Goal: Navigation & Orientation: Find specific page/section

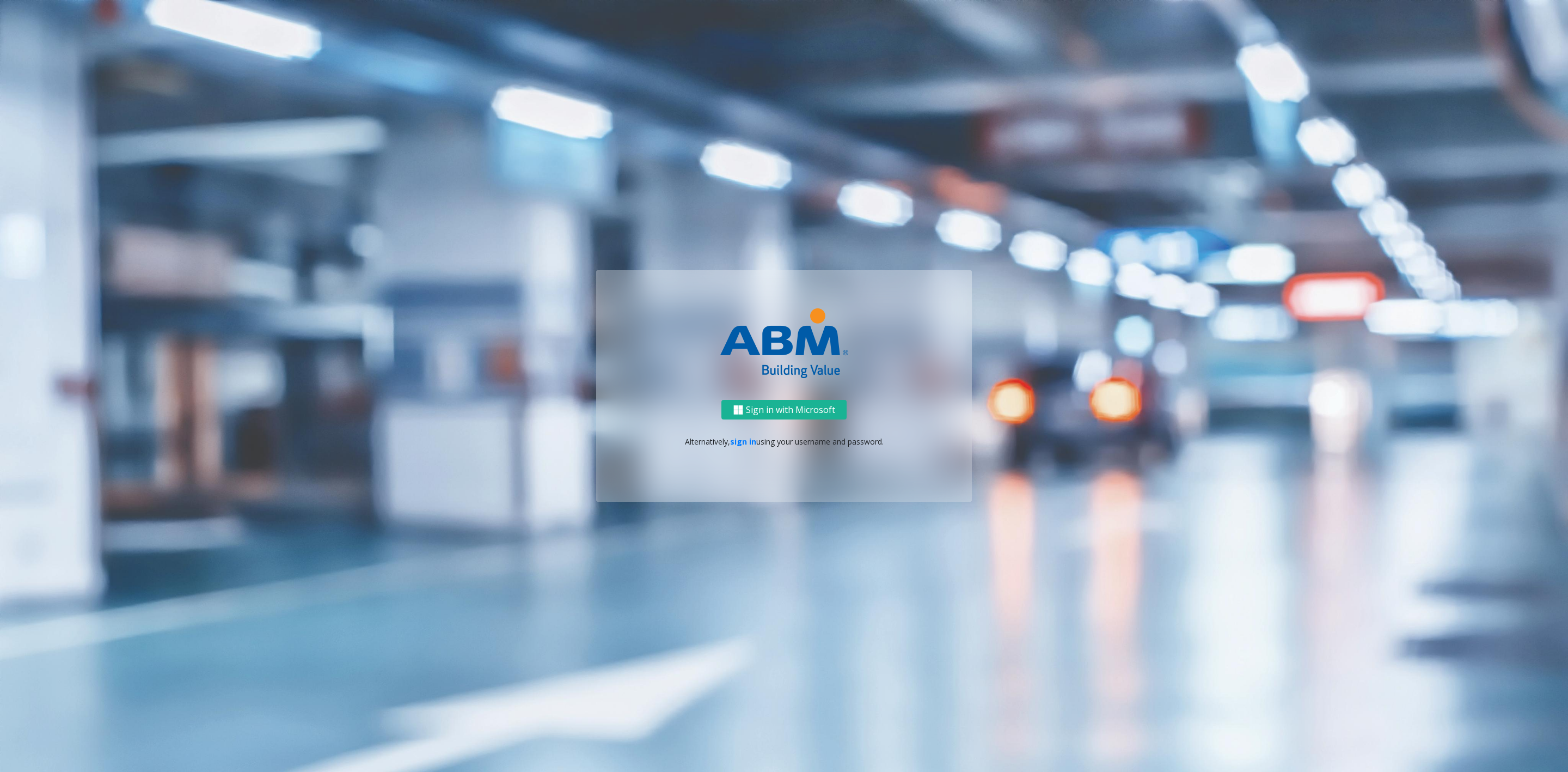
click at [748, 440] on link "sign in" at bounding box center [742, 441] width 26 height 10
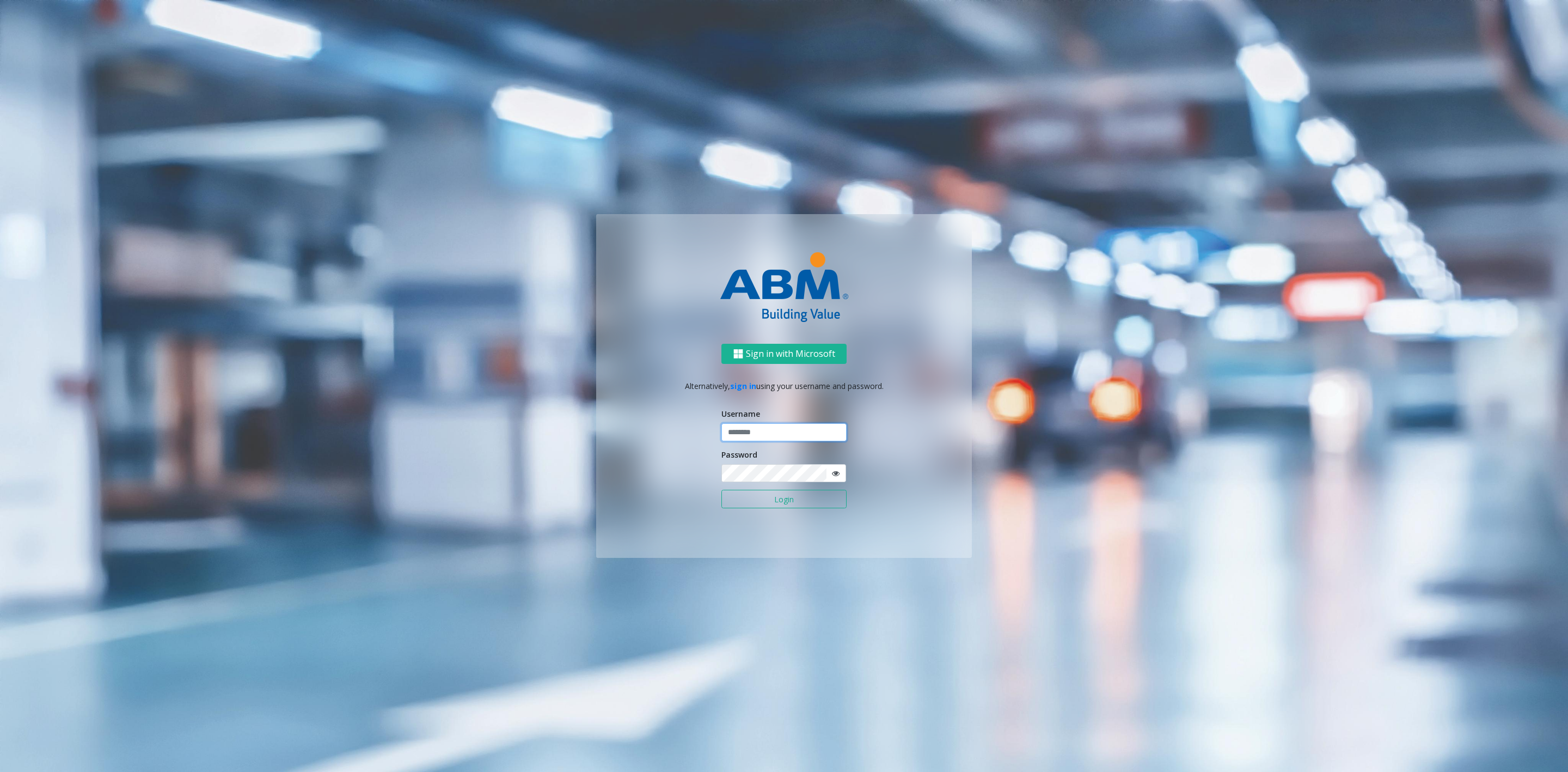
click at [764, 423] on input "text" at bounding box center [784, 432] width 125 height 19
type input "*******"
click at [721, 489] on button "Login" at bounding box center [784, 498] width 125 height 19
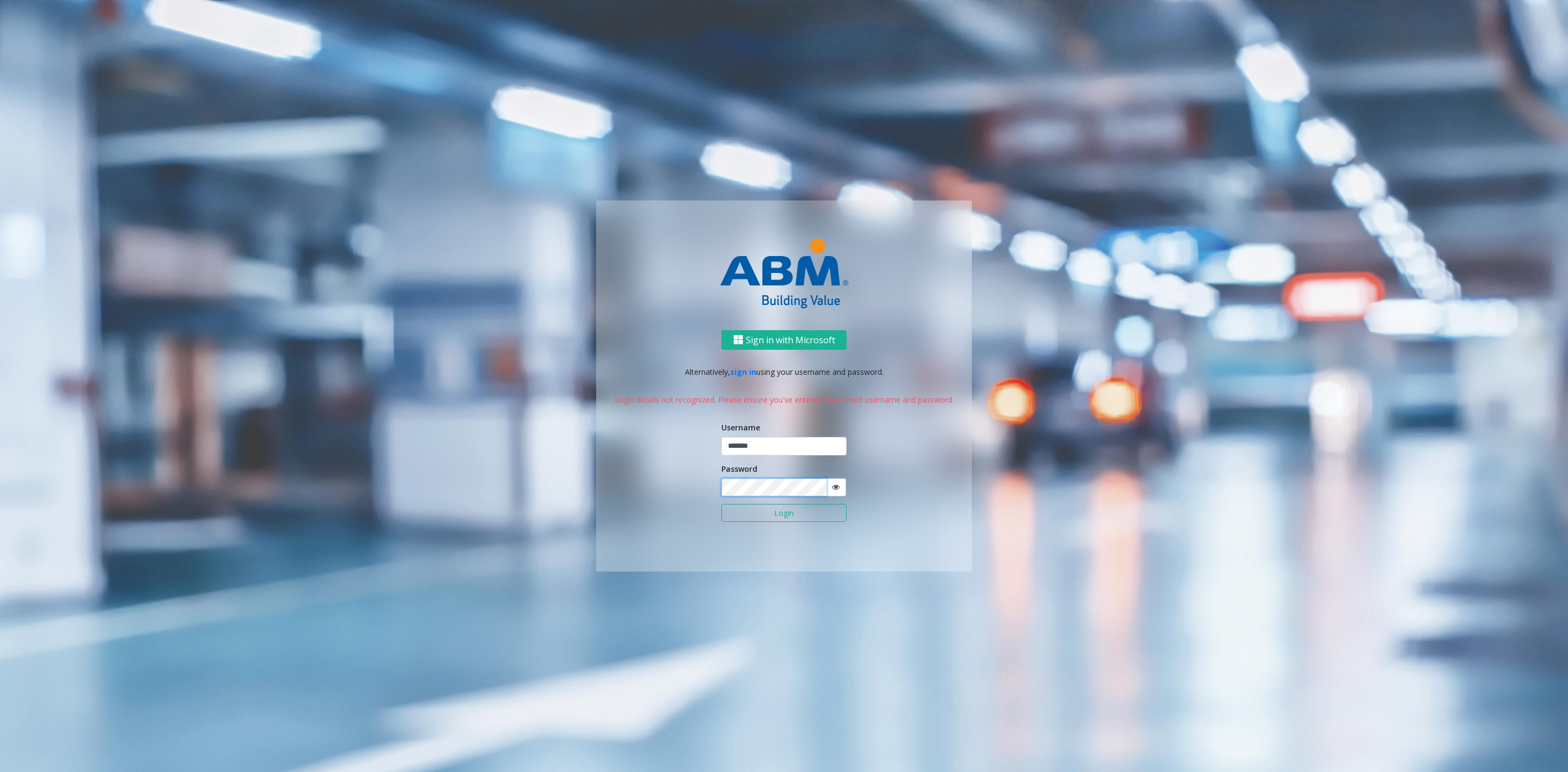
click at [721, 504] on button "Login" at bounding box center [784, 513] width 125 height 19
click at [771, 433] on div "Username *******" at bounding box center [784, 438] width 125 height 34
click at [637, 486] on div "Sign in with Microsoft Alternatively, sign in using your username and password.…" at bounding box center [784, 450] width 375 height 242
click at [721, 504] on button "Login" at bounding box center [784, 513] width 125 height 19
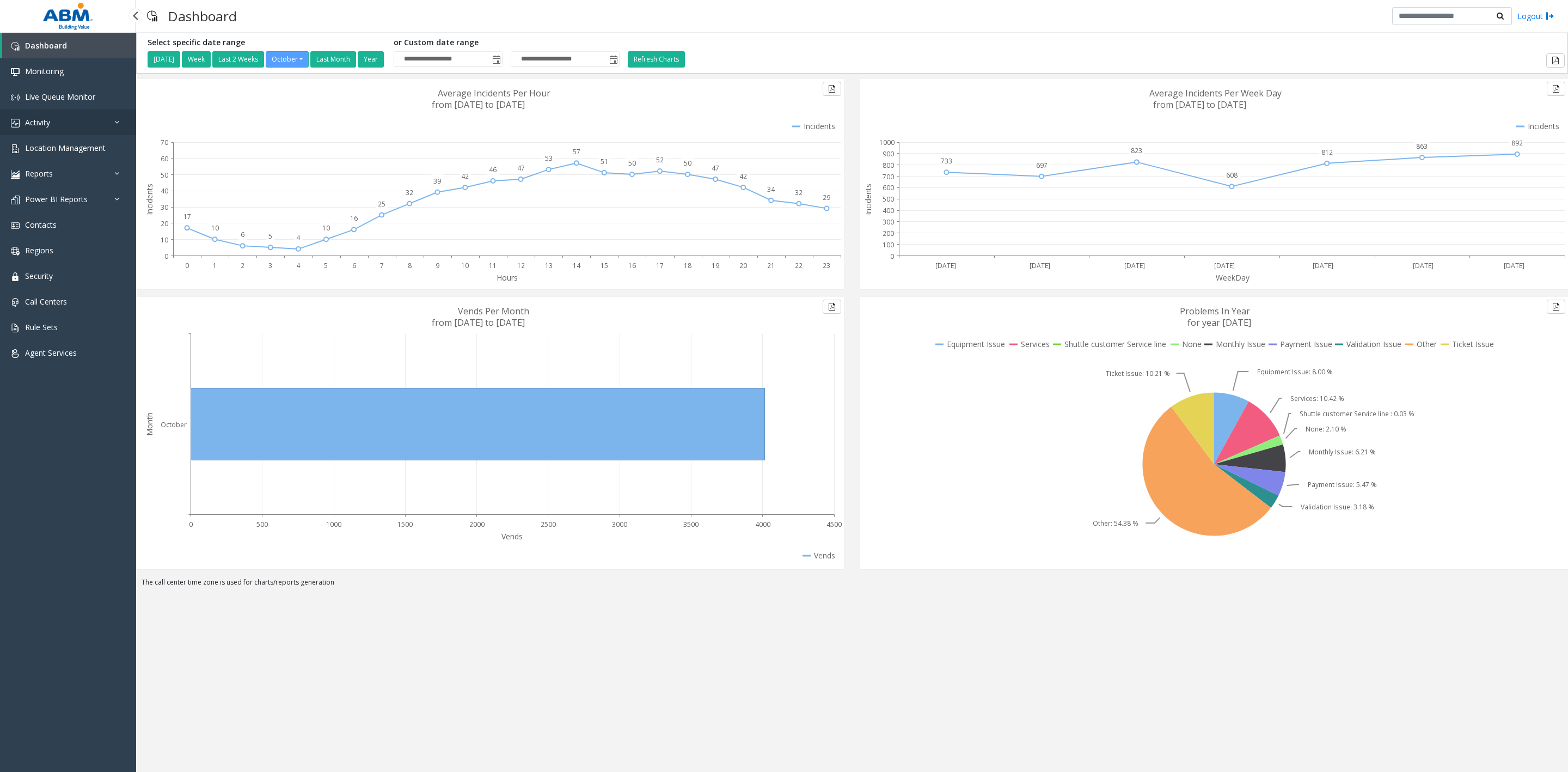
drag, startPoint x: 54, startPoint y: 124, endPoint x: 61, endPoint y: 133, distance: 11.4
click at [54, 124] on link "Activity" at bounding box center [68, 122] width 136 height 25
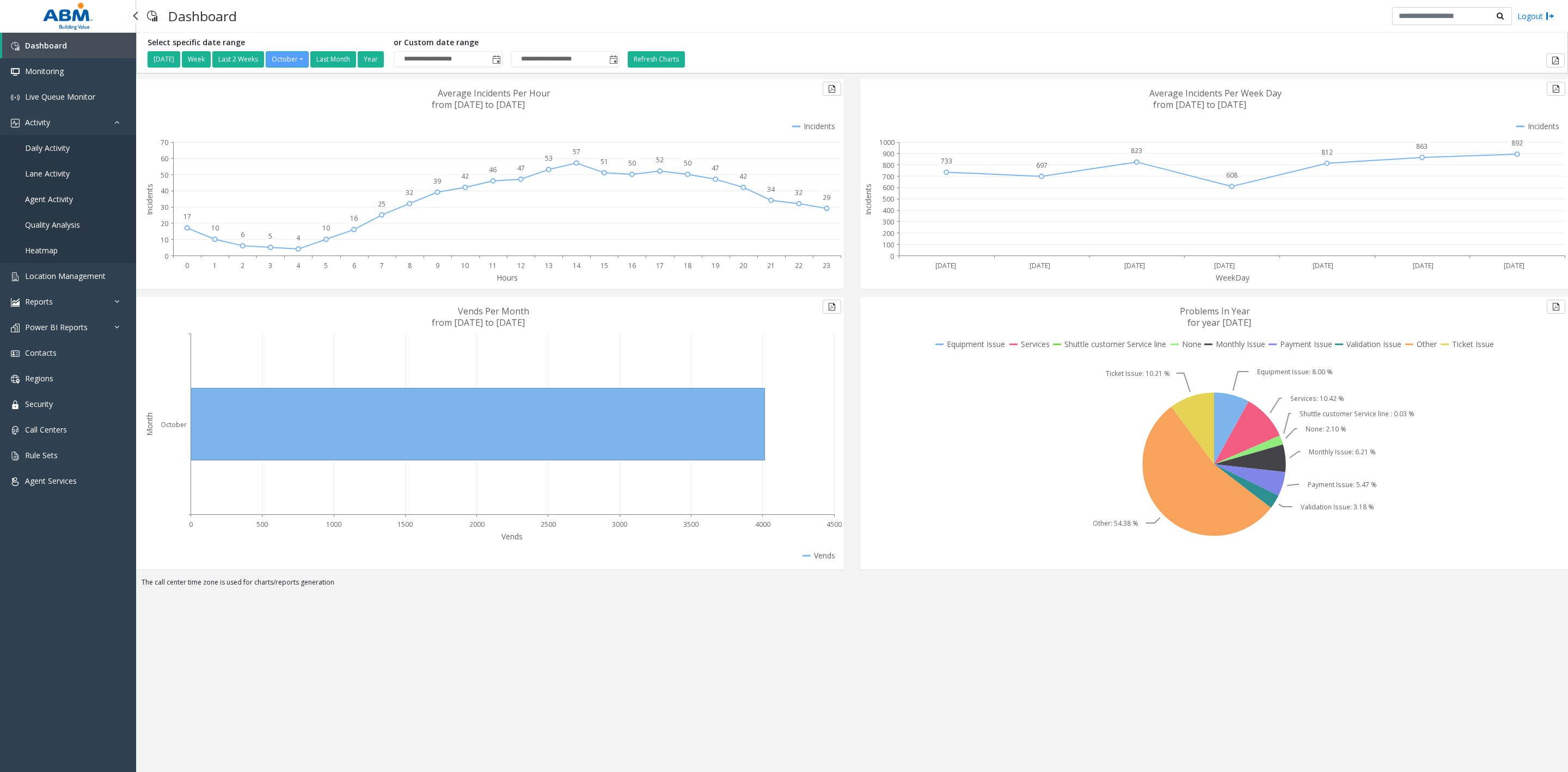
click at [64, 149] on span "Daily Activity" at bounding box center [47, 148] width 45 height 10
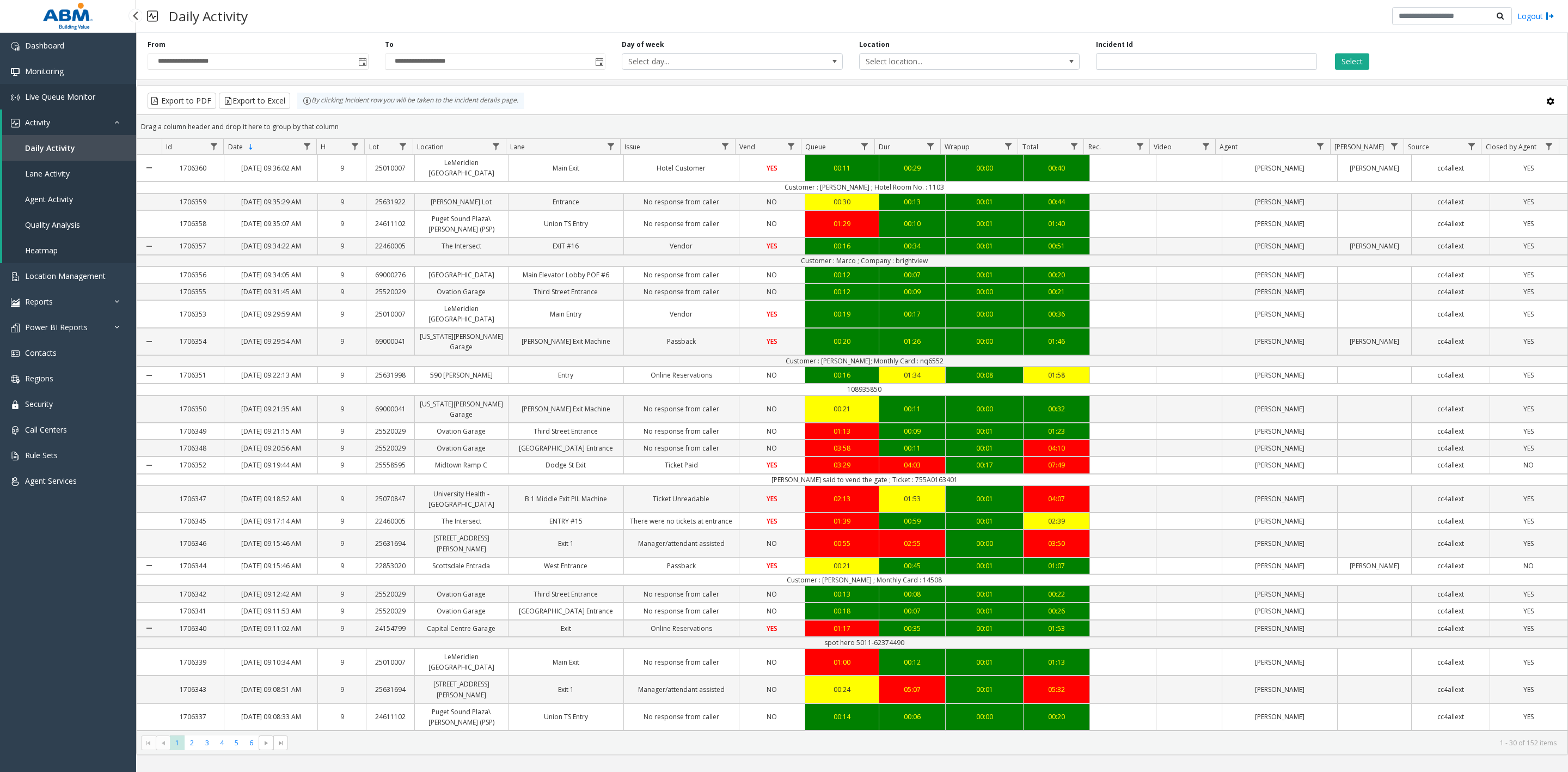
click at [52, 99] on span "Live Queue Monitor" at bounding box center [60, 97] width 70 height 10
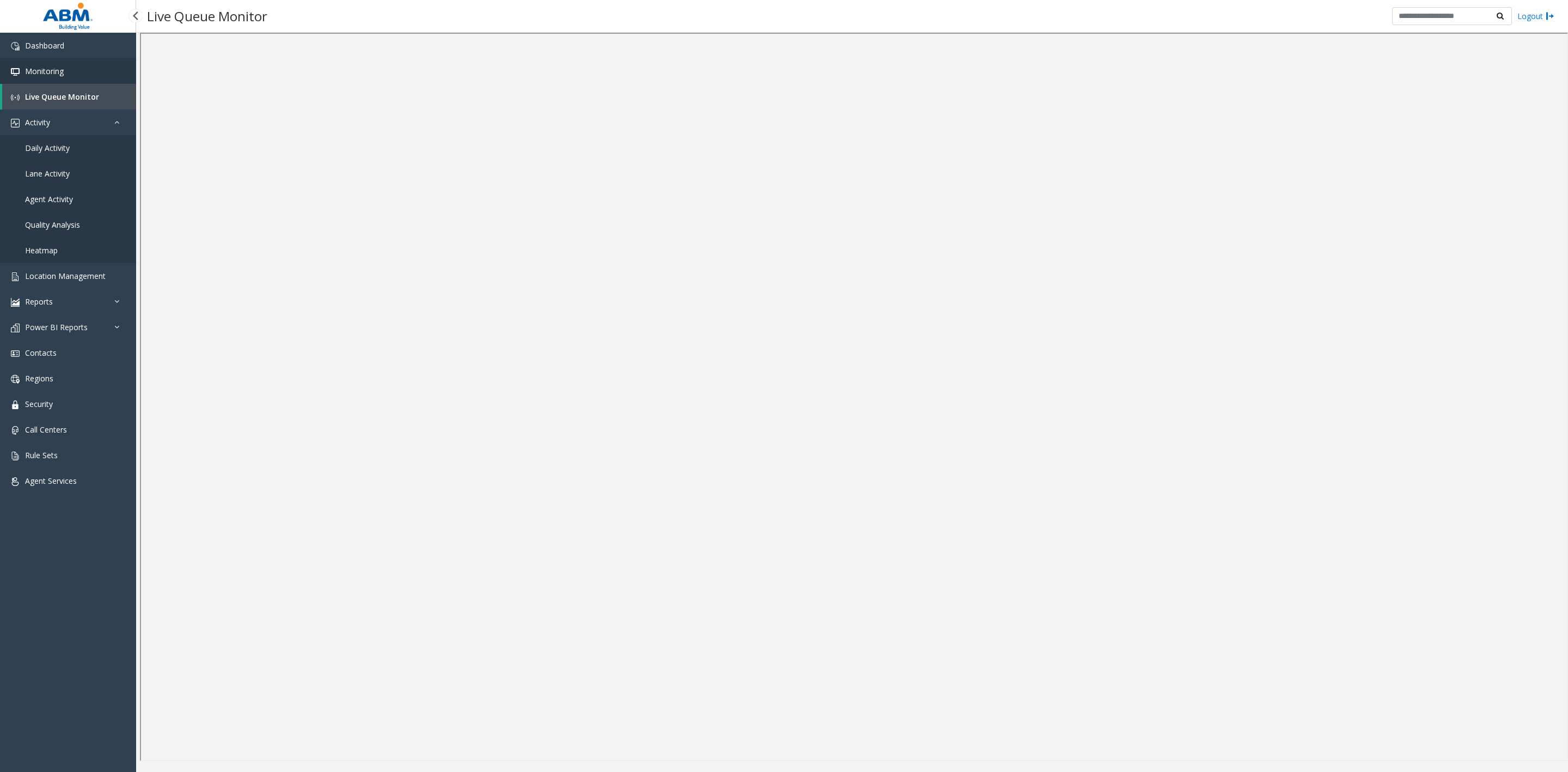
click at [58, 73] on span "Monitoring" at bounding box center [44, 71] width 39 height 10
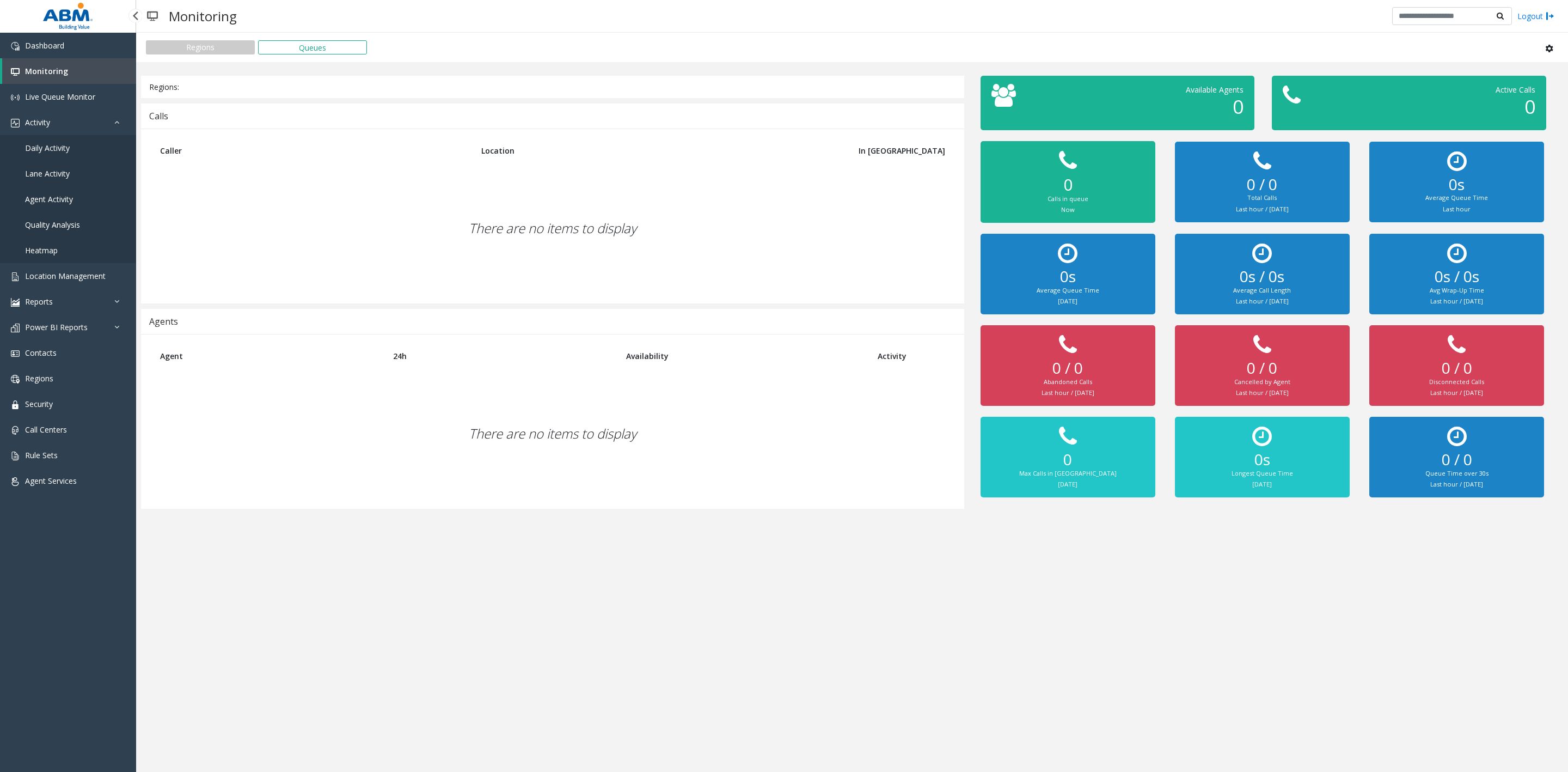
click at [58, 70] on span "Monitoring" at bounding box center [46, 71] width 43 height 10
click at [52, 41] on span "Dashboard" at bounding box center [44, 46] width 39 height 10
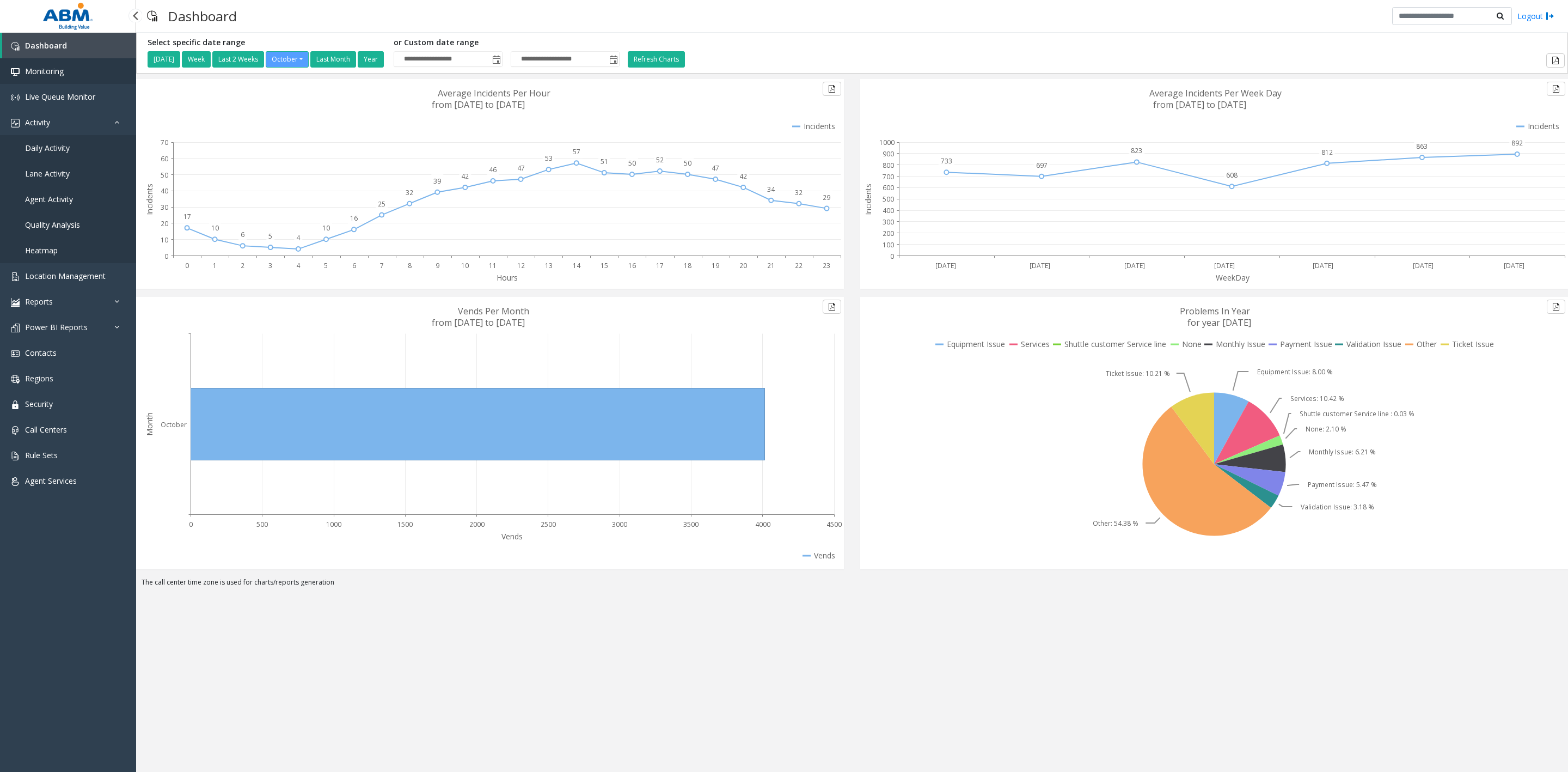
click at [44, 74] on span "Monitoring" at bounding box center [44, 71] width 39 height 10
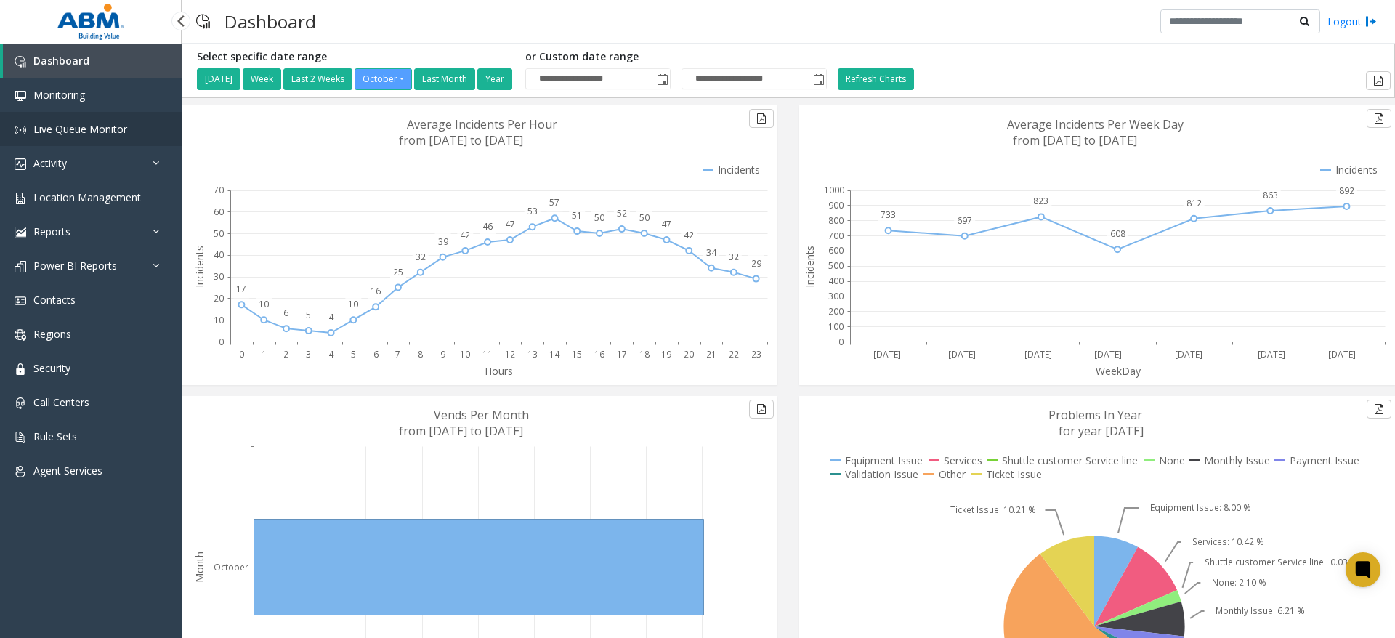
click at [90, 137] on link "Live Queue Monitor" at bounding box center [91, 129] width 182 height 34
